Goal: Find contact information: Find contact information

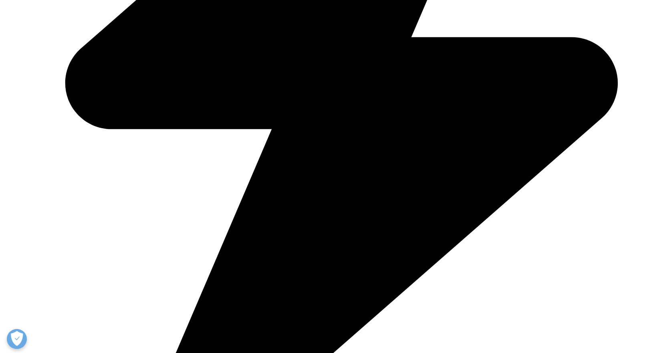
scroll to position [441, 0]
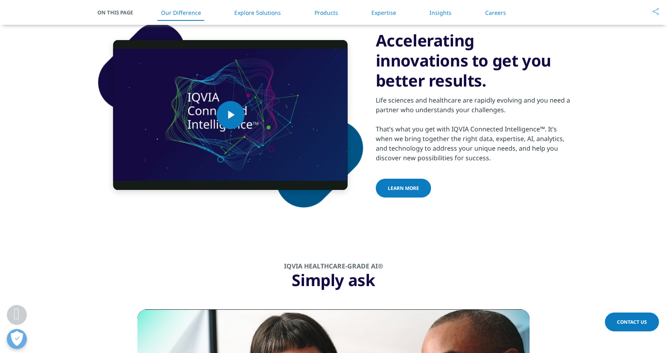
click at [460, 130] on div "Life sciences and healthcare are rapidly evolving and you need a partner who un…" at bounding box center [473, 127] width 194 height 72
copy div "IQVIA"
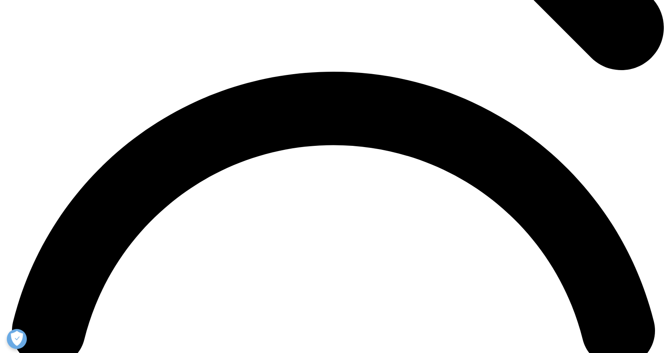
scroll to position [1316, 0]
